Goal: Task Accomplishment & Management: Use online tool/utility

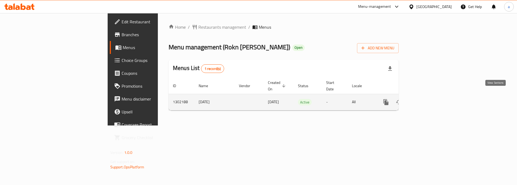
click at [431, 97] on link "enhanced table" at bounding box center [424, 102] width 13 height 13
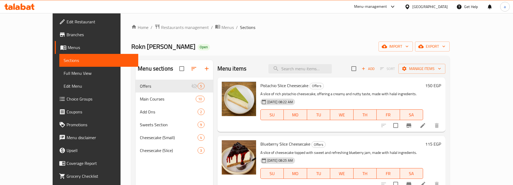
click at [55, 103] on link "Choice Groups" at bounding box center [96, 99] width 83 height 13
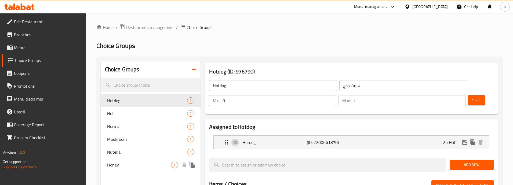
click at [135, 162] on span "Honey" at bounding box center [139, 165] width 64 height 6
type input "Honey"
type input "عسل"
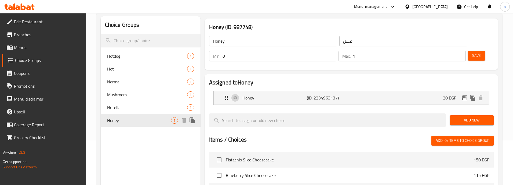
scroll to position [54, 0]
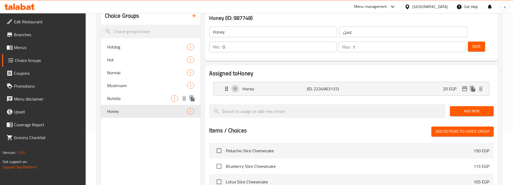
click at [131, 96] on span "Nutella" at bounding box center [139, 98] width 64 height 6
type input "Nutella"
type input "نوتيلا"
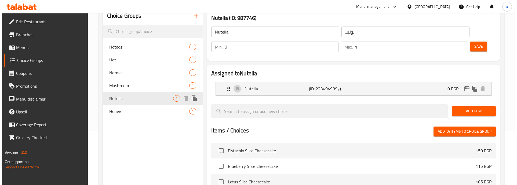
scroll to position [0, 0]
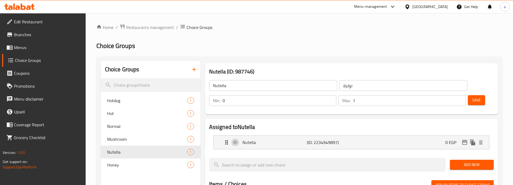
drag, startPoint x: 265, startPoint y: 47, endPoint x: 256, endPoint y: 56, distance: 12.5
click at [265, 47] on h2 "Choice Groups" at bounding box center [299, 46] width 406 height 9
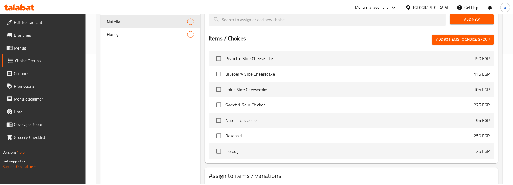
scroll to position [164, 0]
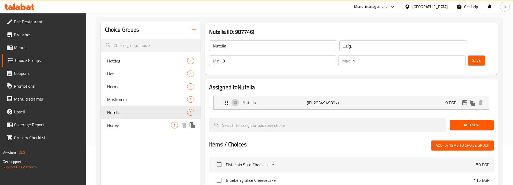
click at [117, 103] on span "Mushroom" at bounding box center [147, 99] width 80 height 6
type input "Mushroom"
type input "مشروم"
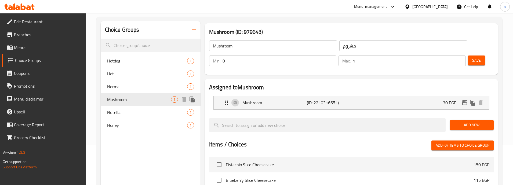
scroll to position [30, 0]
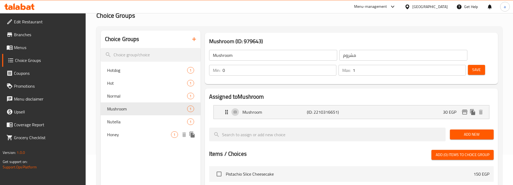
click at [123, 134] on span "Honey" at bounding box center [139, 134] width 64 height 6
type input "Honey"
type input "عسل"
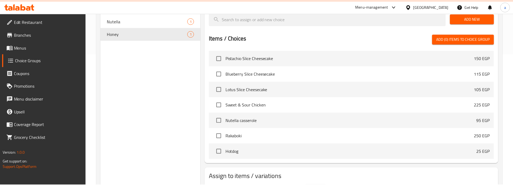
scroll to position [164, 0]
